Goal: Task Accomplishment & Management: Use online tool/utility

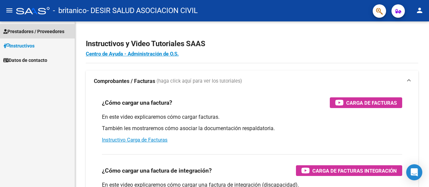
click at [31, 31] on span "Prestadores / Proveedores" at bounding box center [33, 31] width 61 height 7
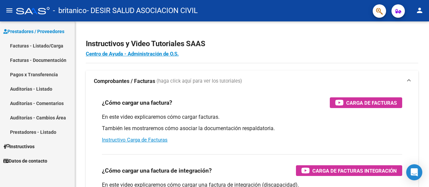
click at [32, 43] on link "Facturas - Listado/Carga" at bounding box center [37, 46] width 75 height 14
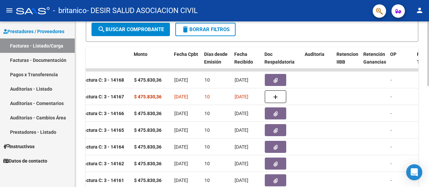
scroll to position [158, 0]
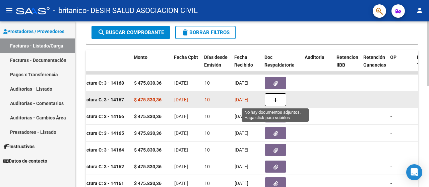
click at [272, 101] on button "button" at bounding box center [275, 99] width 21 height 13
click at [279, 102] on button "button" at bounding box center [275, 99] width 21 height 13
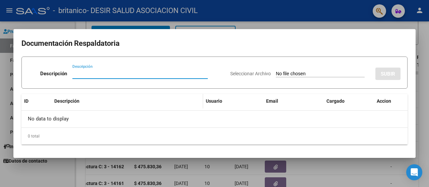
drag, startPoint x: 116, startPoint y: 73, endPoint x: 133, endPoint y: 97, distance: 29.5
click at [117, 72] on input "Descripción" at bounding box center [139, 74] width 135 height 6
type input "Planilla"
click at [330, 72] on input "Seleccionar Archivo" at bounding box center [320, 74] width 89 height 6
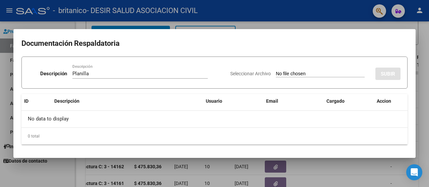
type input "C:\fakepath\SANTINO-[PERSON_NAME] 7 ok.pdf"
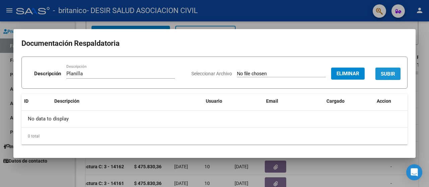
click at [389, 71] on span "SUBIR" at bounding box center [387, 74] width 14 height 6
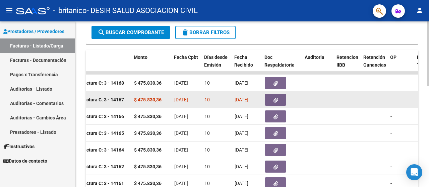
click at [392, 99] on div "-" at bounding box center [400, 100] width 21 height 8
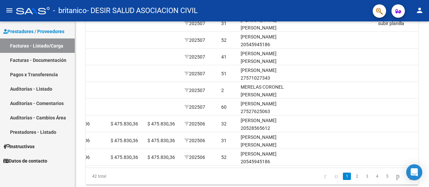
scroll to position [0, 319]
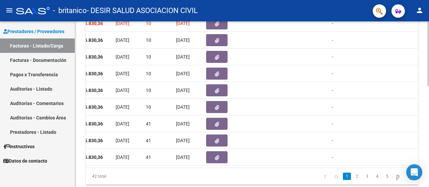
drag, startPoint x: 208, startPoint y: 167, endPoint x: 182, endPoint y: 172, distance: 26.3
click at [158, 166] on datatable-body "875 Integración DESIR SALUD ASOCIACION CIVIL 30714709344 Factura C: 3 - 14168 $…" at bounding box center [252, 81] width 332 height 172
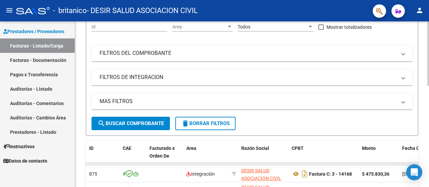
scroll to position [167, 0]
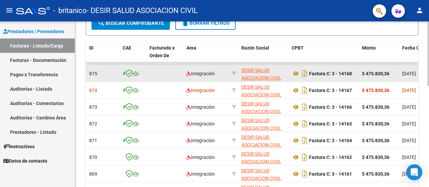
click at [219, 73] on div "Integración" at bounding box center [206, 74] width 40 height 8
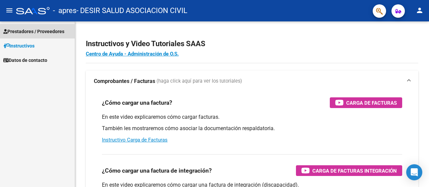
click at [45, 29] on span "Prestadores / Proveedores" at bounding box center [33, 31] width 61 height 7
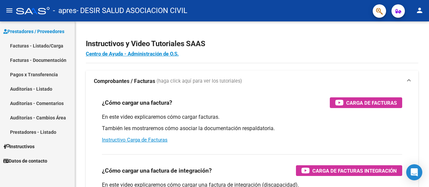
click at [35, 44] on link "Facturas - Listado/Carga" at bounding box center [37, 46] width 75 height 14
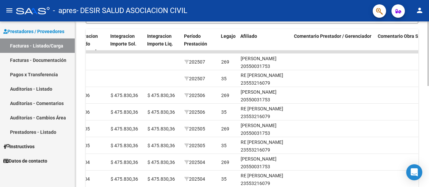
scroll to position [158, 0]
